Goal: Find specific page/section: Find specific page/section

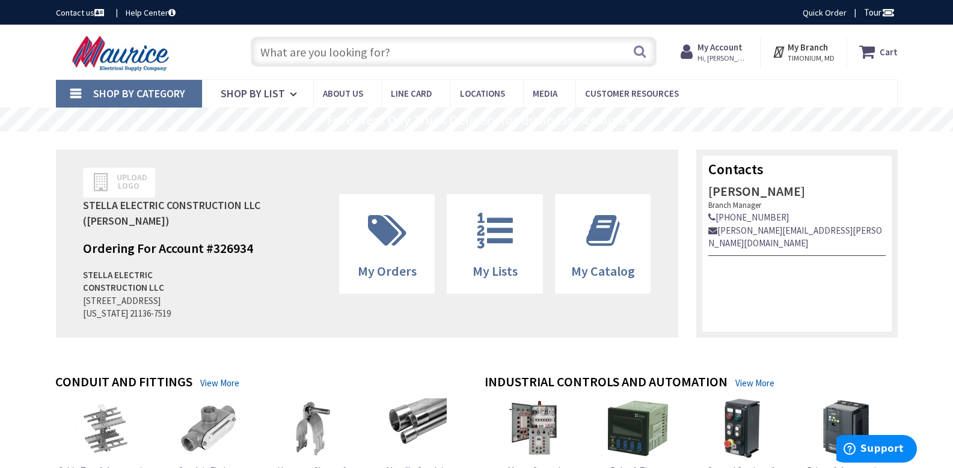
click at [404, 44] on input "text" at bounding box center [454, 52] width 406 height 30
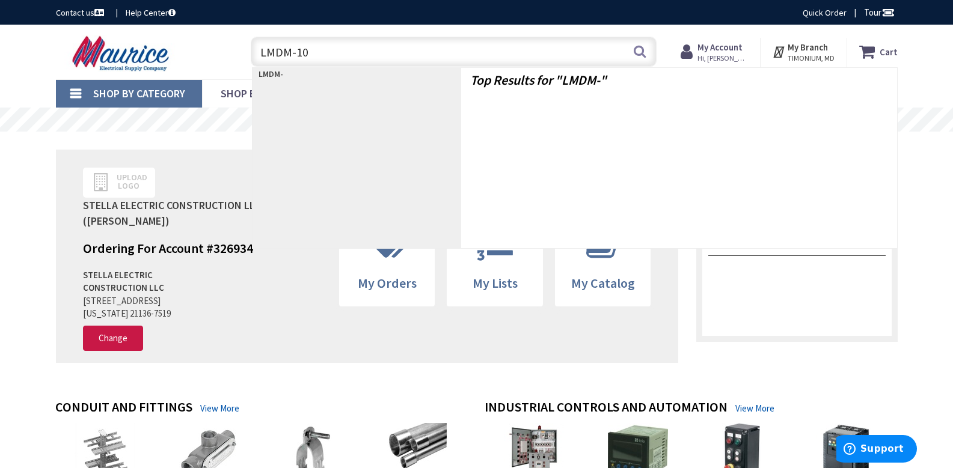
type input "LMDM-101"
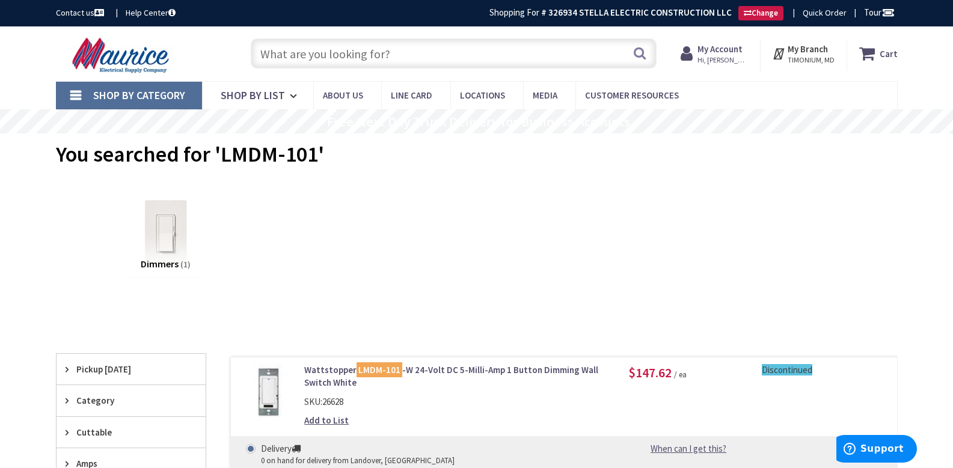
click at [396, 52] on input "text" at bounding box center [454, 53] width 406 height 30
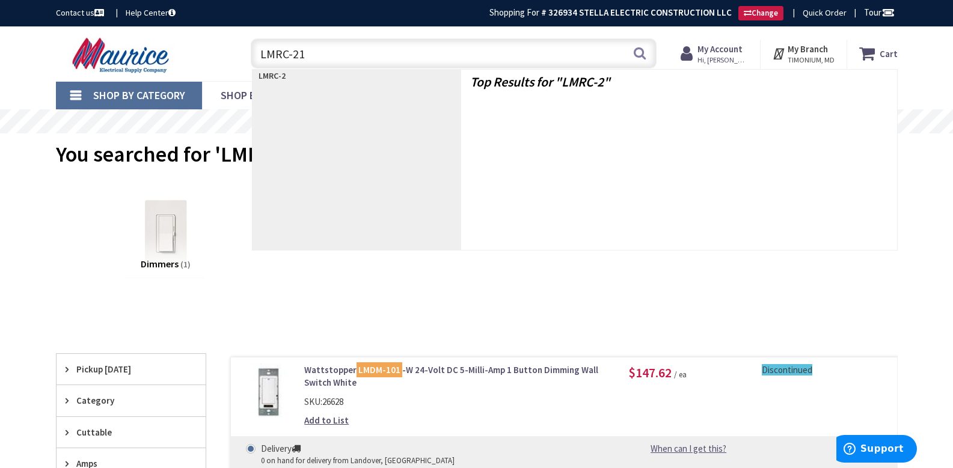
type input "LMRC-212"
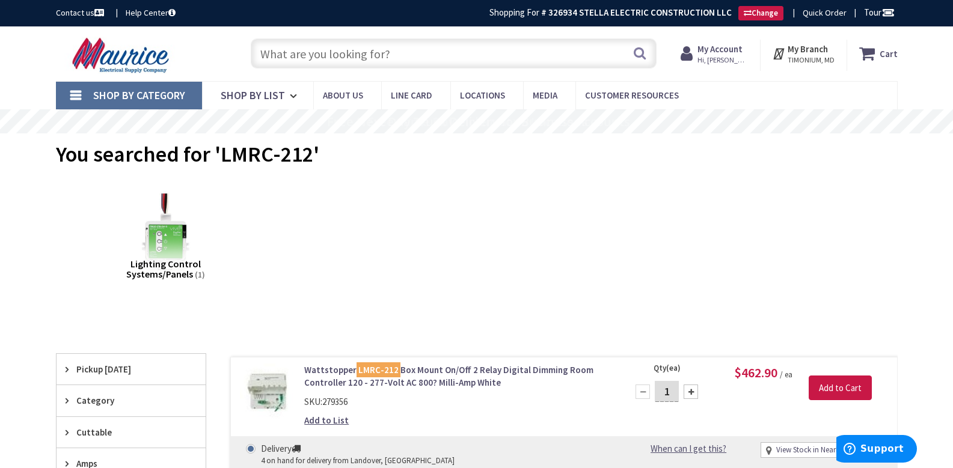
click at [348, 52] on input "text" at bounding box center [454, 53] width 406 height 30
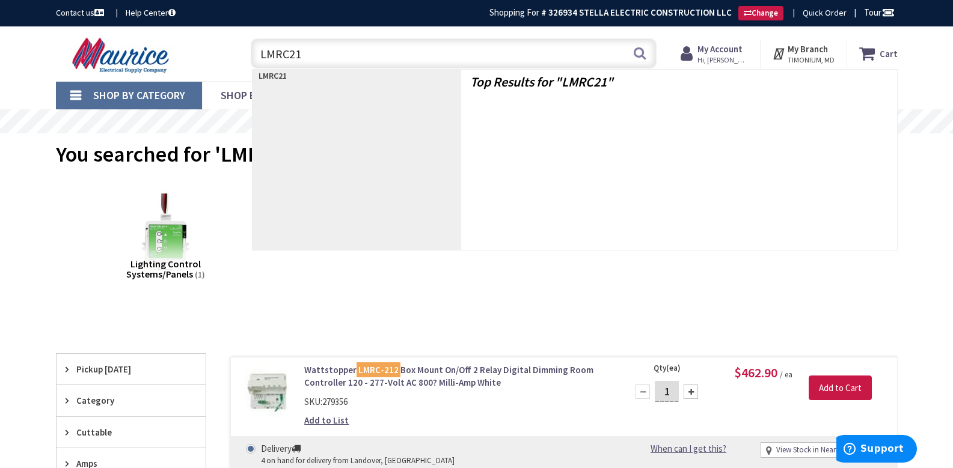
type input "LMRC213"
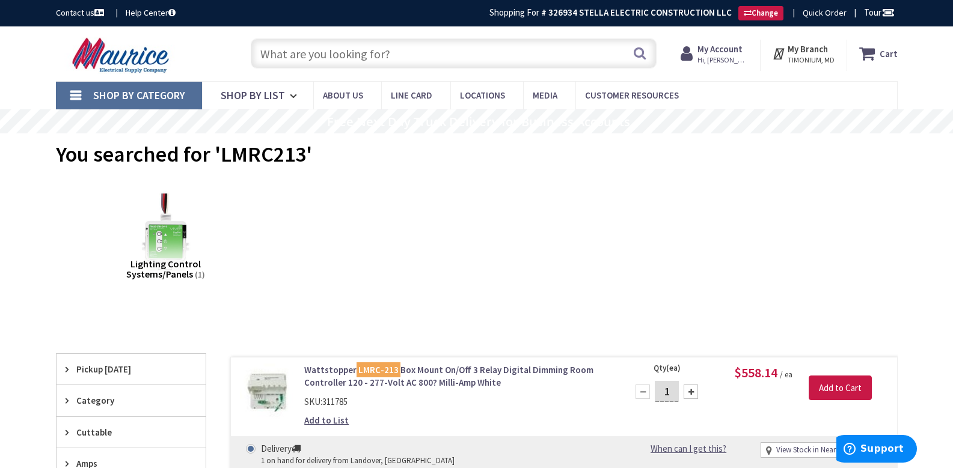
click at [360, 54] on input "text" at bounding box center [454, 53] width 406 height 30
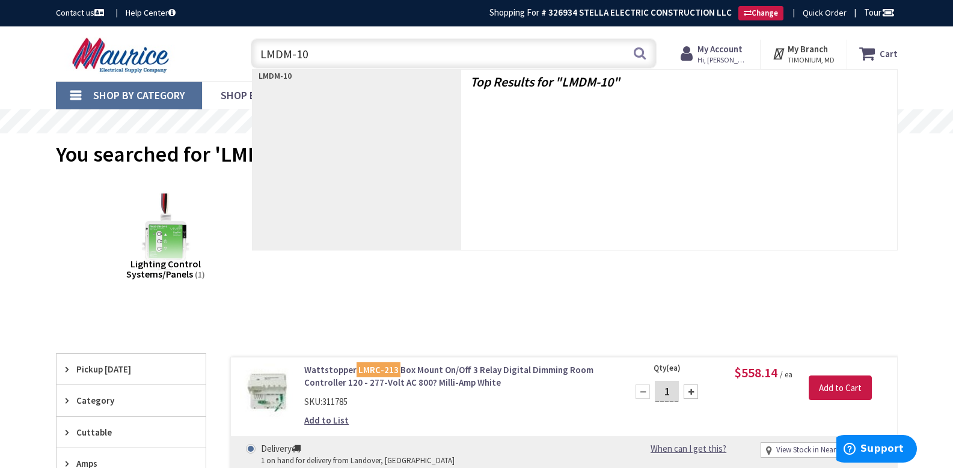
type input "LMDM-101"
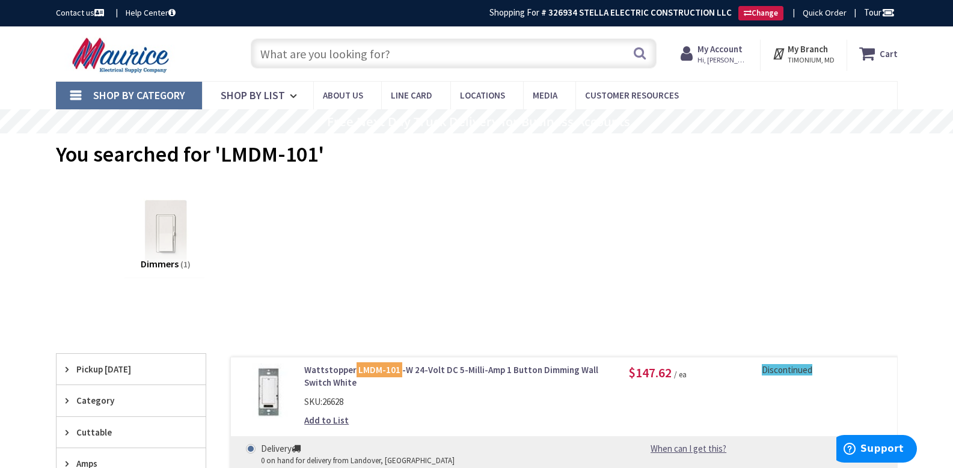
click at [343, 51] on input "text" at bounding box center [454, 53] width 406 height 30
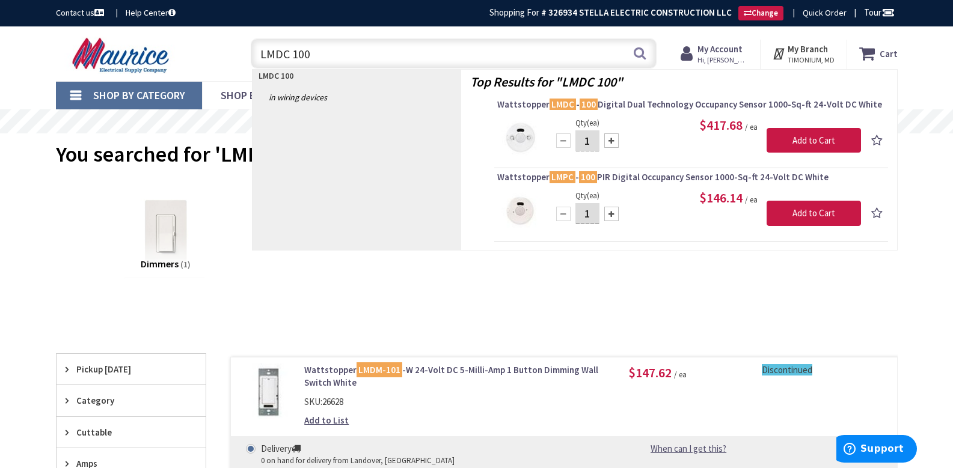
type input "LMDC 100"
click at [661, 39] on div "LMDC 100 LMDC 100 Search" at bounding box center [451, 53] width 430 height 38
